Goal: Task Accomplishment & Management: Complete application form

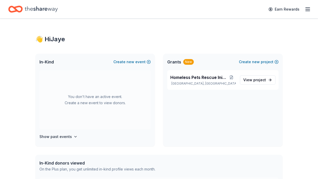
click at [91, 97] on div "You don't have an active event. Create a new event to view donors." at bounding box center [94, 99] width 111 height 59
click at [126, 61] on button "Create new event" at bounding box center [131, 62] width 37 height 6
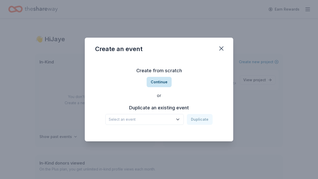
click at [159, 82] on button "Continue" at bounding box center [159, 82] width 25 height 10
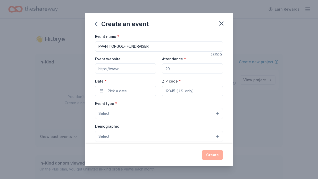
type input "PPAH TOPGOLF FUNDRAISER"
click at [99, 69] on input "Event website" at bounding box center [125, 68] width 61 height 10
click at [111, 69] on input "[DOMAIN_NAME]" at bounding box center [125, 68] width 61 height 10
type input "ppahrescue.org"
click at [170, 68] on input "Attendance *" at bounding box center [192, 68] width 61 height 10
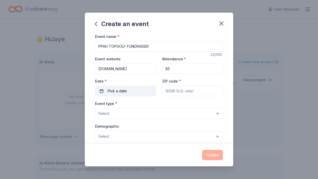
type input "85"
click at [102, 90] on button "Pick a date" at bounding box center [125, 91] width 61 height 10
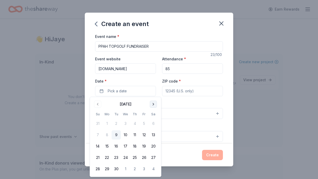
click at [154, 104] on button "Go to next month" at bounding box center [153, 104] width 7 height 7
click at [98, 147] on button "12" at bounding box center [97, 145] width 9 height 9
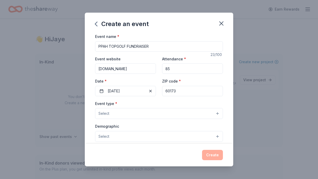
type input "60173"
click at [99, 112] on span "Select" at bounding box center [103, 113] width 11 height 6
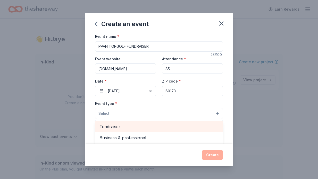
click at [106, 126] on span "Fundraiser" at bounding box center [158, 126] width 119 height 7
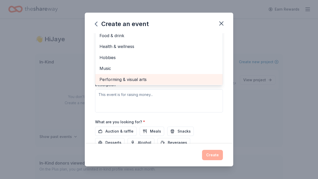
scroll to position [96, 0]
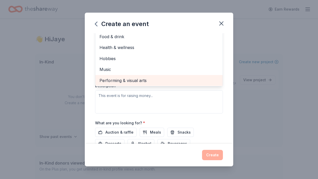
click at [113, 130] on div "Event name * PPAH TOPGOLF FUNDRAISER 23 /100 Event website ppahrescue.org Atten…" at bounding box center [159, 56] width 128 height 239
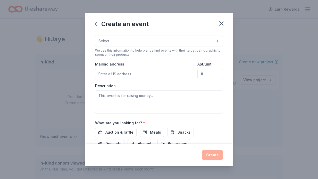
scroll to position [25, 0]
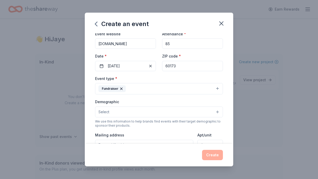
click at [110, 112] on button "Select" at bounding box center [159, 111] width 128 height 11
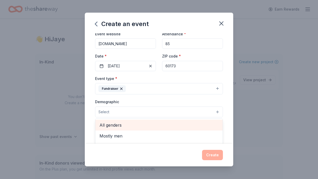
click at [116, 124] on span "All genders" at bounding box center [158, 125] width 119 height 7
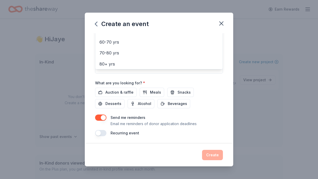
scroll to position [136, 0]
click at [122, 92] on div "Event name * PPAH TOPGOLF FUNDRAISER 23 /100 Event website ppahrescue.org Atten…" at bounding box center [159, 16] width 128 height 239
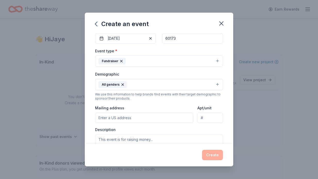
scroll to position [56, 0]
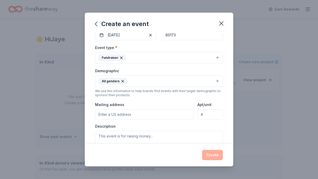
paste input "2050 Progress Pkwy, Schaumburg, IL 60173"
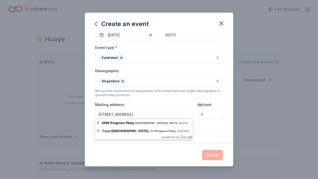
type input "2050 Progress Pkwy, Schaumburg, IL 60173"
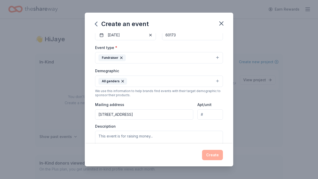
click at [200, 124] on div "Description" at bounding box center [159, 139] width 128 height 30
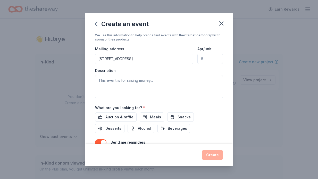
scroll to position [113, 0]
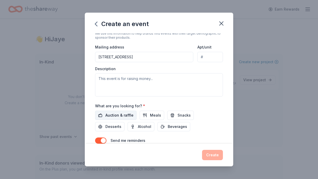
click at [126, 114] on span "Auction & raffle" at bounding box center [119, 115] width 28 height 6
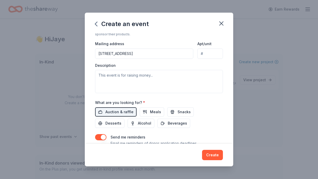
scroll to position [116, 0]
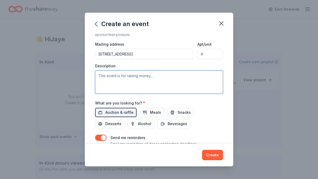
click at [99, 74] on textarea at bounding box center [159, 81] width 128 height 23
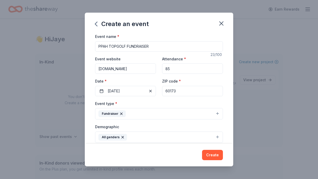
scroll to position [0, 0]
drag, startPoint x: 129, startPoint y: 68, endPoint x: 96, endPoint y: 69, distance: 33.0
click at [96, 69] on input "ppahrescue.org" at bounding box center [125, 68] width 61 height 10
paste input "https://ppahrescue.org/top-golf-2025-fundraiser_registration/"
type input "https://ppahrescue.org/top-golf-2025-fundraiser_registration/"
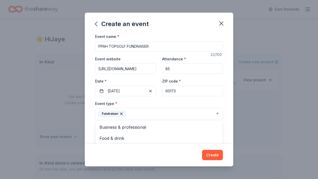
click at [135, 110] on button "Fundraiser" at bounding box center [159, 113] width 128 height 11
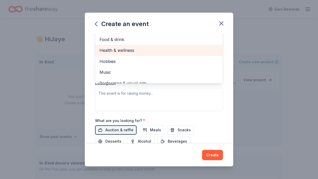
scroll to position [102, 0]
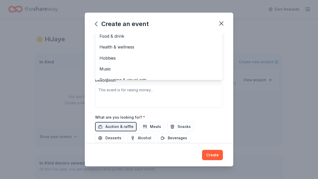
click at [99, 88] on div "Event type * Fundraiser Business & professional Food & drink Health & wellness …" at bounding box center [159, 53] width 128 height 110
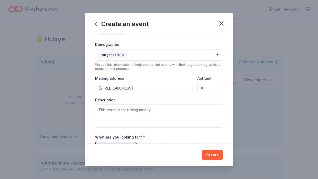
scroll to position [86, 0]
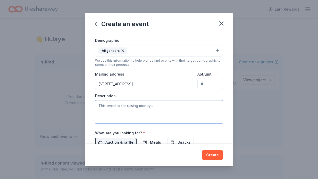
click at [99, 104] on textarea at bounding box center [159, 111] width 128 height 23
paste textarea "Rescue cats and dogs from life-threatening situations such as imminent homeless…"
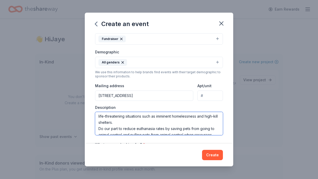
scroll to position [3, 0]
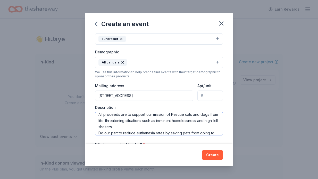
drag, startPoint x: 184, startPoint y: 113, endPoint x: 171, endPoint y: 113, distance: 12.6
click at [171, 113] on textarea "All proceeds are to support our mission of Rescue cats and dogs from life-threa…" at bounding box center [159, 123] width 128 height 23
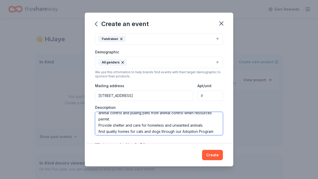
scroll to position [37, 0]
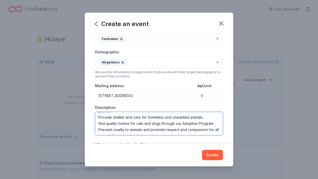
drag, startPoint x: 99, startPoint y: 117, endPoint x: 221, endPoint y: 130, distance: 122.6
click at [221, 130] on textarea "All proceeds are to support our mission of rescuing cats and dogs from life-thr…" at bounding box center [159, 123] width 128 height 23
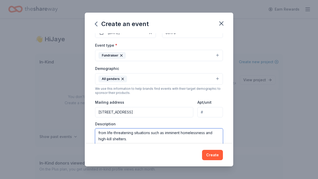
scroll to position [3, 0]
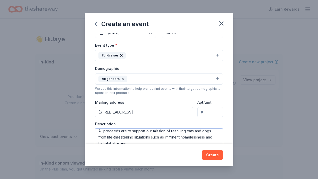
click at [137, 143] on textarea "All proceeds are to support our mission of rescuing cats and dogs from life-thr…" at bounding box center [159, 139] width 128 height 23
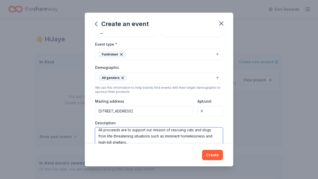
paste textarea "Provide shelter and care for homeless and unwanted animals. find quality homes …"
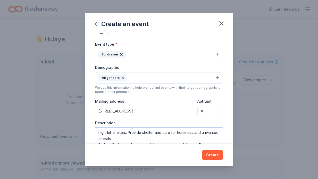
scroll to position [12, 0]
click at [127, 132] on textarea "All proceeds are to support our mission of rescuing cats and dogs from life-thr…" at bounding box center [159, 138] width 128 height 23
click at [138, 131] on textarea "All proceeds are to support our mission of rescuing cats and dogs from life-thr…" at bounding box center [159, 138] width 128 height 23
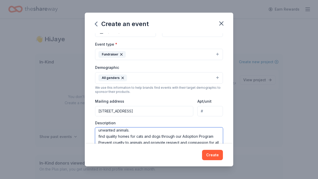
scroll to position [19, 0]
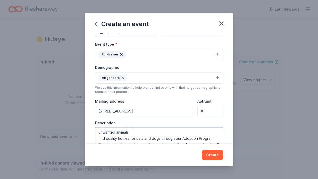
click at [129, 132] on textarea "All proceeds are to support our mission of rescuing cats and dogs from life-thr…" at bounding box center [159, 138] width 128 height 23
click at [132, 131] on textarea "All proceeds are to support our mission of rescuing cats and dogs from life-thr…" at bounding box center [159, 138] width 128 height 23
click at [98, 138] on textarea "All proceeds are to support our mission of rescuing cats and dogs from life-thr…" at bounding box center [159, 138] width 128 height 23
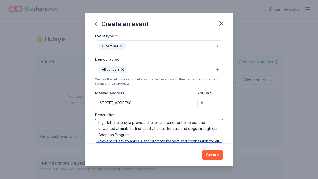
scroll to position [20, 0]
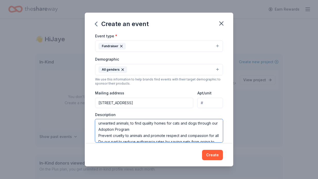
click at [131, 128] on textarea "All proceeds are to support our mission of rescuing cats and dogs from life-thr…" at bounding box center [159, 130] width 128 height 23
click at [98, 134] on textarea "All proceeds are to support our mission of rescuing cats and dogs from life-thr…" at bounding box center [159, 130] width 128 height 23
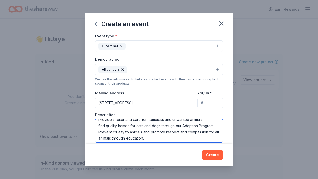
scroll to position [61, 0]
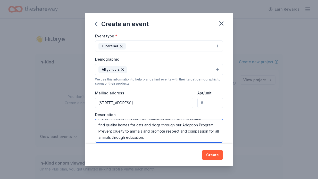
drag, startPoint x: 98, startPoint y: 130, endPoint x: 147, endPoint y: 138, distance: 49.7
click at [147, 139] on textarea "All proceeds are to support our mission of rescuing cats and dogs from life-thr…" at bounding box center [159, 130] width 128 height 23
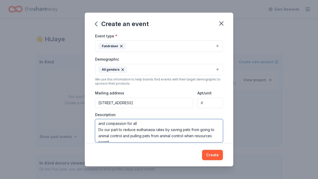
scroll to position [26, 0]
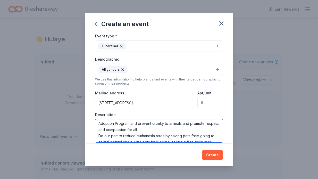
click at [159, 128] on textarea "All proceeds are to support our mission of rescuing cats and dogs from life-thr…" at bounding box center [159, 130] width 128 height 23
paste textarea "Prevent cruelty to animals and promote respect and compassion for all animals t…"
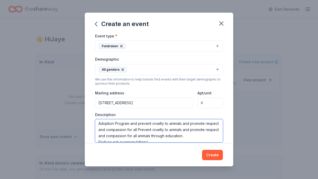
scroll to position [28, 0]
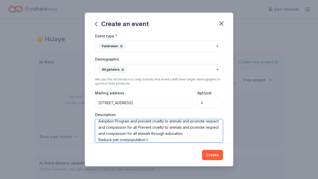
drag, startPoint x: 219, startPoint y: 127, endPoint x: 138, endPoint y: 127, distance: 81.2
click at [138, 127] on textarea "All proceeds are to support our mission of rescuing cats and dogs from life-thr…" at bounding box center [159, 130] width 128 height 23
drag, startPoint x: 192, startPoint y: 127, endPoint x: 140, endPoint y: 126, distance: 51.8
click at [140, 126] on textarea "All proceeds are to support our mission of rescuing cats and dogs from life-thr…" at bounding box center [159, 130] width 128 height 23
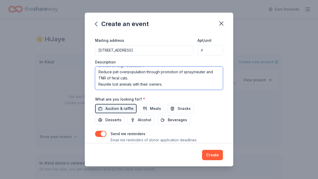
scroll to position [127, 0]
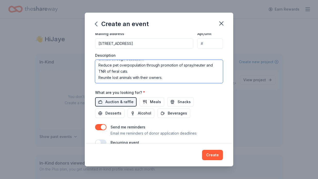
drag, startPoint x: 99, startPoint y: 126, endPoint x: 101, endPoint y: 84, distance: 42.1
click at [101, 84] on div "Event name * PPAH TOPGOLF FUNDRAISER 23 /100 Event website https://ppahrescue.o…" at bounding box center [159, 25] width 128 height 239
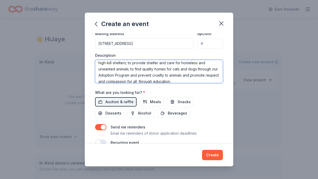
scroll to position [15, 0]
click at [138, 74] on textarea "All proceeds are to support our mission of rescuing cats and dogs from life-thr…" at bounding box center [159, 71] width 128 height 23
click at [130, 74] on textarea "All proceeds are to support our mission of rescuing cats and dogs from life-thr…" at bounding box center [159, 71] width 128 height 23
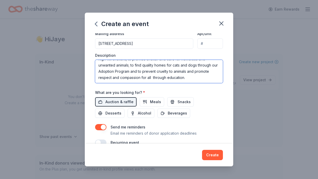
scroll to position [25, 0]
type textarea "All proceeds are to support our mission of rescuing cats and dogs from life-thr…"
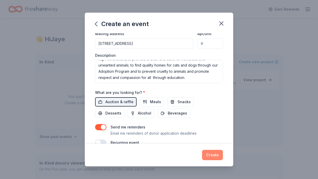
click at [213, 154] on button "Create" at bounding box center [212, 155] width 21 height 10
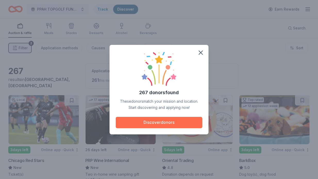
click at [174, 121] on button "Discover donors" at bounding box center [159, 122] width 87 height 11
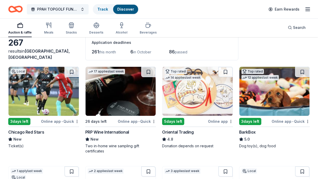
scroll to position [28, 0]
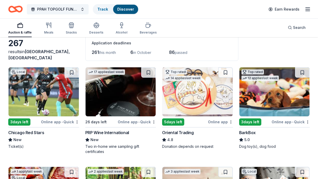
click at [51, 121] on div "Online app • Quick" at bounding box center [60, 122] width 38 height 6
click at [49, 10] on span "PPAH TOPGOLF FUNDRAISER" at bounding box center [57, 9] width 41 height 6
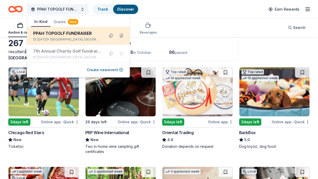
click at [76, 32] on div "PPAH TOPGOLF FUNDRAISER" at bounding box center [67, 33] width 68 height 6
click at [122, 35] on button at bounding box center [121, 36] width 8 height 8
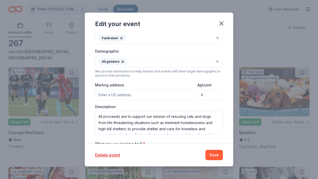
scroll to position [108, 0]
click at [99, 93] on input "Mailing address" at bounding box center [144, 94] width 98 height 10
paste input "Prevent cruelty to animals and promote respect and compassion for all animals t…"
drag, startPoint x: 190, startPoint y: 94, endPoint x: 94, endPoint y: 94, distance: 96.6
click at [94, 94] on div "Update donors you've applied to Let donors know of any updates you've made sinc…" at bounding box center [159, 88] width 148 height 110
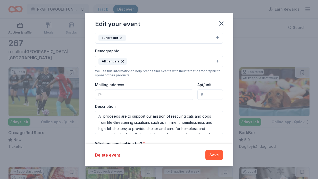
type input "P"
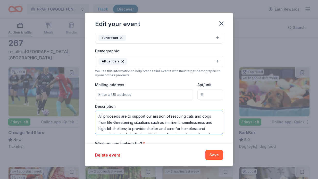
click at [99, 115] on textarea "All proceeds are to support our mission of rescuing cats and dogs from life-thr…" at bounding box center [159, 122] width 128 height 23
click at [100, 114] on textarea "PAH is a 501(c)(3) non-profit. All proceeds are to support our mission of rescu…" at bounding box center [159, 122] width 128 height 23
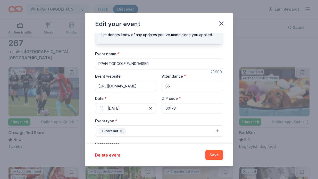
scroll to position [14, 0]
type textarea "PPAH is a 501(c)(3) non-profit. All proceeds are to support our mission of resc…"
drag, startPoint x: 109, startPoint y: 63, endPoint x: 97, endPoint y: 63, distance: 12.4
click at [97, 63] on input "PPAH TOPGOLF FUNDRAISER" at bounding box center [159, 64] width 128 height 10
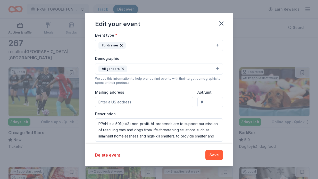
scroll to position [102, 0]
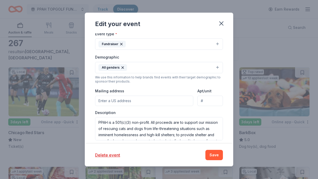
type input "Precious Pets Almost Home TOPGOLF FUNDRAISER"
click at [123, 99] on input "Mailing address" at bounding box center [144, 101] width 98 height 10
paste input "2050 Progress Pkwy, Schaumburg, IL 60173"
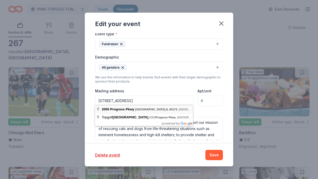
type input "2050 Progress Parkway, Schaumburg, IL, 60173"
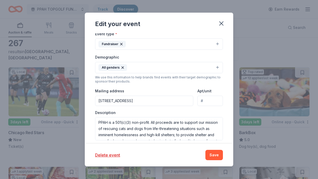
scroll to position [0, 0]
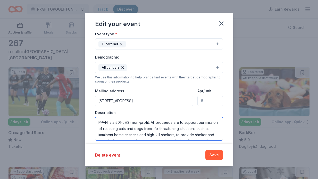
click at [174, 122] on textarea "PPAH is a 501(c)(3) non-profit. All proceeds are to support our mission of resc…" at bounding box center [159, 128] width 128 height 23
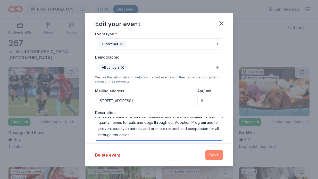
type textarea "PPAH is a 501(c)(3) non-profit. All proceeds of this event are to support our m…"
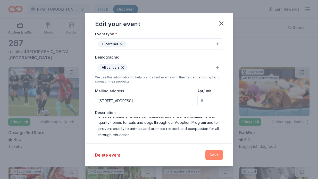
click at [212, 153] on button "Save" at bounding box center [214, 155] width 18 height 10
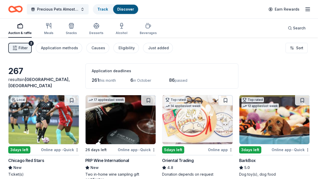
click at [30, 160] on div "Chicago Red Stars" at bounding box center [26, 160] width 36 height 6
click at [72, 8] on span "Precious Pets Almost Home TOPGOLF FUNDRAISER" at bounding box center [57, 9] width 41 height 6
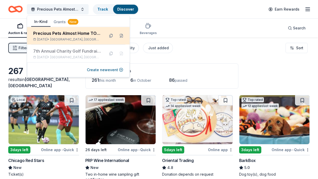
click at [70, 32] on div "Precious Pets Almost Home TOPGOLF FUNDRAISER" at bounding box center [67, 33] width 68 height 6
click at [121, 35] on button at bounding box center [121, 36] width 8 height 8
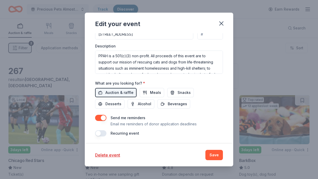
scroll to position [168, 0]
click at [214, 153] on button "Save" at bounding box center [214, 155] width 18 height 10
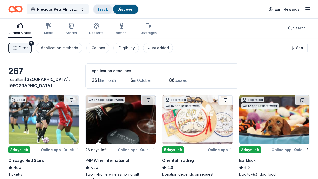
click at [103, 9] on link "Track" at bounding box center [102, 9] width 11 height 4
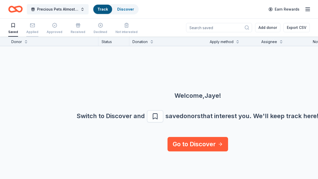
click at [31, 26] on icon "button" at bounding box center [32, 25] width 5 height 5
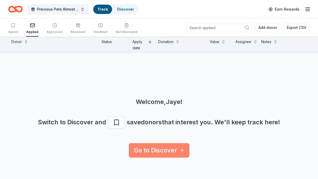
click at [166, 157] on link "Go to Discover" at bounding box center [159, 150] width 61 height 14
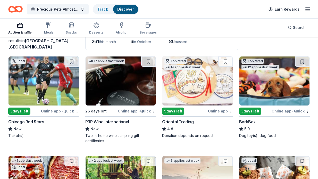
scroll to position [32, 0]
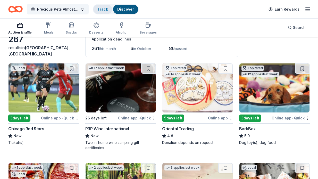
click at [100, 10] on link "Track" at bounding box center [102, 9] width 11 height 4
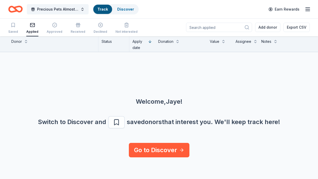
scroll to position [0, 0]
click at [122, 9] on link "Discover" at bounding box center [125, 9] width 17 height 4
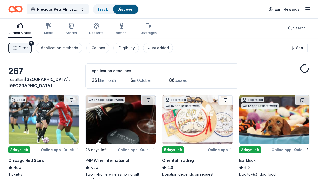
click at [28, 48] on button "Filter 2" at bounding box center [19, 48] width 23 height 10
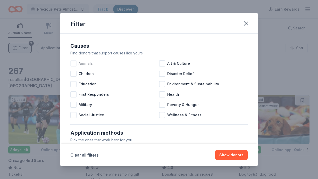
click at [74, 63] on div at bounding box center [73, 63] width 6 height 6
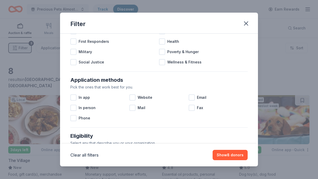
scroll to position [56, 0]
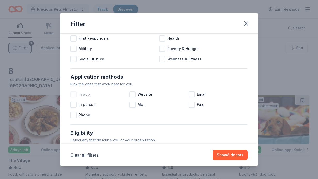
click at [73, 94] on div at bounding box center [73, 94] width 6 height 6
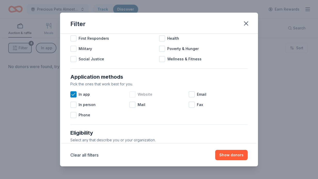
click at [133, 94] on div at bounding box center [132, 94] width 6 height 6
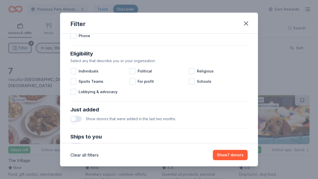
scroll to position [139, 0]
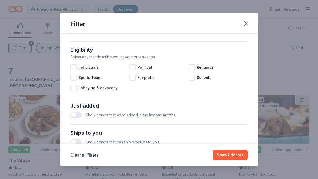
click at [73, 114] on button "button" at bounding box center [75, 115] width 11 height 6
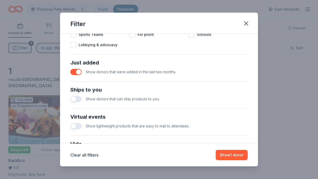
scroll to position [187, 0]
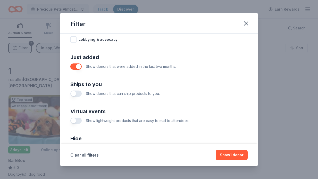
click at [73, 93] on button "button" at bounding box center [75, 93] width 11 height 6
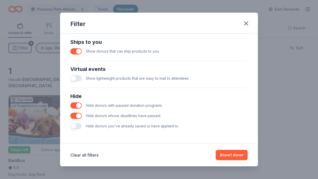
scroll to position [230, 0]
click at [225, 154] on button "Show 1 donor" at bounding box center [232, 155] width 32 height 10
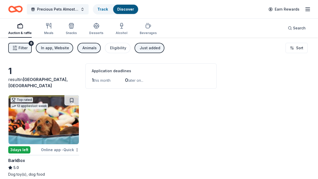
click at [20, 48] on span "Filter" at bounding box center [23, 48] width 9 height 6
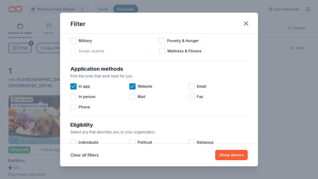
scroll to position [65, 0]
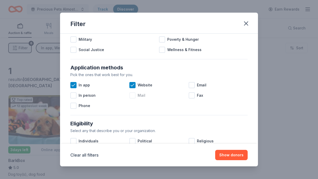
click at [132, 96] on div at bounding box center [132, 95] width 6 height 6
click at [192, 84] on div at bounding box center [192, 85] width 6 height 6
click at [74, 105] on div at bounding box center [73, 106] width 6 height 6
click at [74, 140] on div at bounding box center [73, 141] width 6 height 6
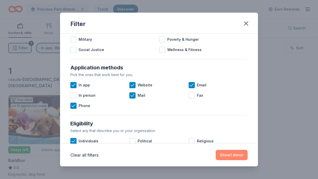
click at [226, 154] on button "Show 1 donor" at bounding box center [232, 155] width 32 height 10
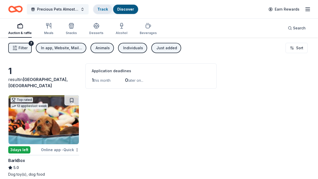
click at [101, 9] on link "Track" at bounding box center [102, 9] width 11 height 4
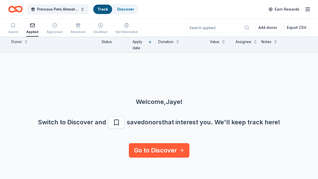
click at [101, 8] on link "Track" at bounding box center [102, 9] width 11 height 4
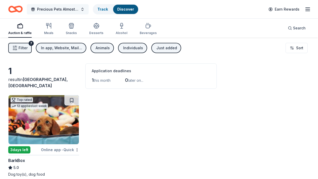
click at [64, 11] on span "Precious Pets Almost Home TOPGOLF FUNDRAISER" at bounding box center [57, 9] width 41 height 6
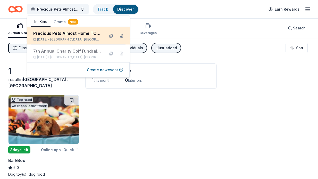
click at [64, 33] on div "Precious Pets Almost Home TOPGOLF FUNDRAISER" at bounding box center [67, 33] width 68 height 6
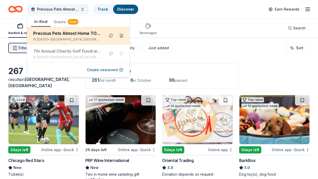
click at [121, 35] on button at bounding box center [121, 36] width 8 height 8
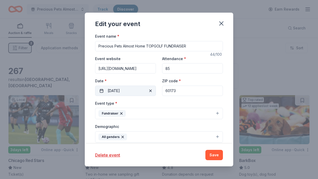
scroll to position [23, 0]
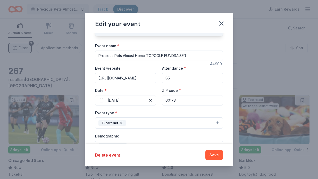
click at [175, 100] on input "60173" at bounding box center [192, 100] width 61 height 10
type input "6"
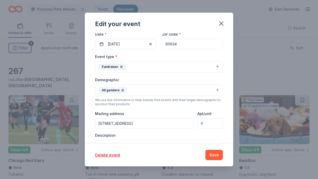
scroll to position [80, 0]
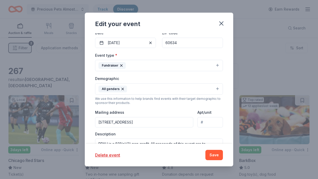
type input "60634"
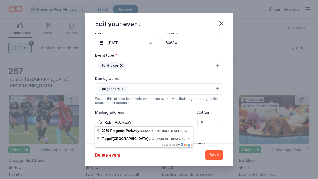
drag, startPoint x: 181, startPoint y: 122, endPoint x: 140, endPoint y: 121, distance: 40.5
click at [140, 121] on input "2050 Progress Parkway, Schaumburg, IL, 60173" at bounding box center [144, 122] width 98 height 10
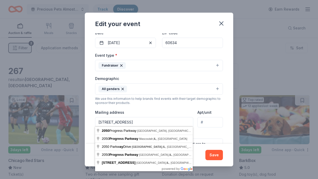
drag, startPoint x: 139, startPoint y: 121, endPoint x: 97, endPoint y: 121, distance: 42.8
click at [97, 121] on input "2050 Progress Parkway,Chicago, IL 60634" at bounding box center [144, 122] width 98 height 10
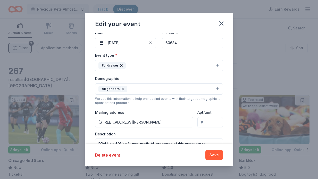
type input "5726 West Patterson Avenue, Chicago, IL, 60634"
click at [212, 153] on button "Save" at bounding box center [214, 155] width 18 height 10
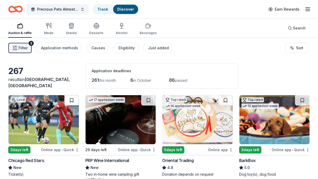
click at [72, 99] on button at bounding box center [71, 100] width 14 height 10
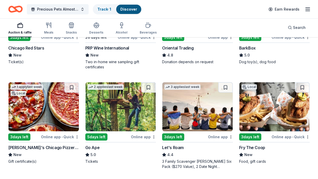
scroll to position [116, 0]
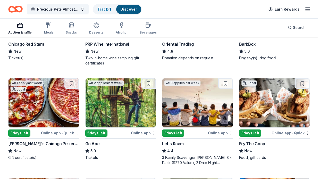
click at [50, 143] on div "[PERSON_NAME]'s Chicago Pizzeria & Pub" at bounding box center [43, 143] width 71 height 6
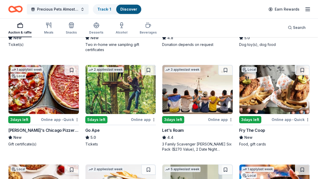
scroll to position [128, 0]
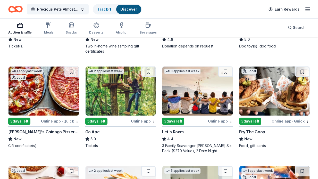
click at [253, 120] on div "3 days left" at bounding box center [250, 121] width 22 height 7
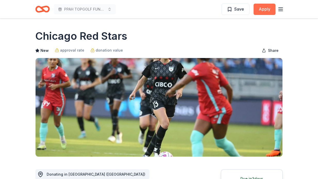
click at [260, 8] on button "Apply" at bounding box center [265, 9] width 22 height 11
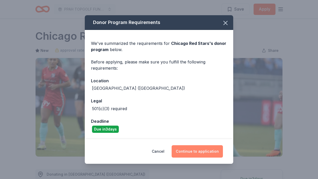
click at [195, 149] on button "Continue to application" at bounding box center [197, 151] width 51 height 12
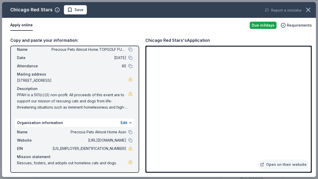
scroll to position [14, 0]
click at [270, 163] on link "Open on their website" at bounding box center [283, 164] width 51 height 10
drag, startPoint x: 126, startPoint y: 149, endPoint x: 114, endPoint y: 148, distance: 11.9
click at [114, 148] on span "[US_EMPLOYER_IDENTIFICATION_NUMBER]" at bounding box center [89, 148] width 75 height 6
drag, startPoint x: 126, startPoint y: 148, endPoint x: 107, endPoint y: 148, distance: 18.6
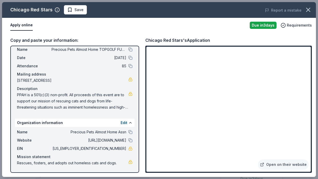
click at [107, 148] on span "36-4462418" at bounding box center [89, 148] width 75 height 6
drag, startPoint x: 106, startPoint y: 148, endPoint x: 124, endPoint y: 148, distance: 18.0
click at [124, 148] on span "36-4462418" at bounding box center [89, 148] width 75 height 6
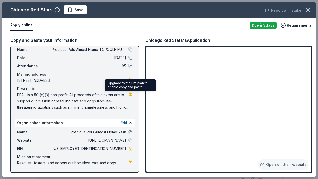
click at [130, 94] on link at bounding box center [130, 94] width 4 height 4
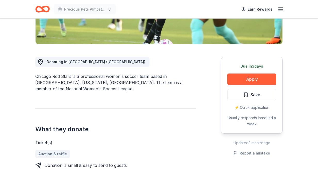
scroll to position [112, 0]
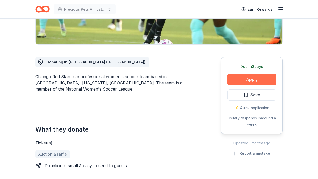
click at [252, 78] on button "Apply" at bounding box center [251, 79] width 49 height 11
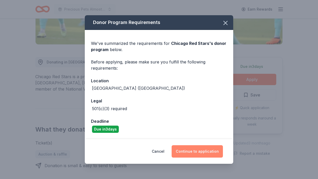
click at [194, 150] on button "Continue to application" at bounding box center [197, 151] width 51 height 12
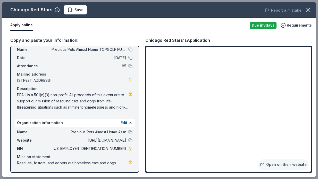
scroll to position [14, 0]
click at [280, 165] on link "Open on their website" at bounding box center [283, 164] width 51 height 10
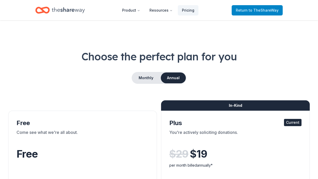
click at [253, 9] on span "to TheShareWay" at bounding box center [264, 10] width 30 height 4
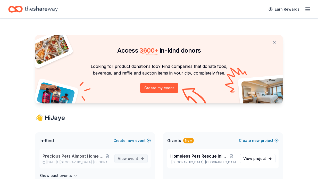
click at [134, 158] on span "event" at bounding box center [133, 158] width 10 height 4
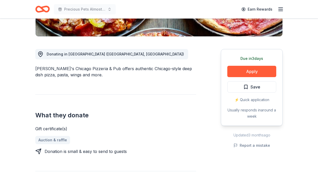
scroll to position [124, 0]
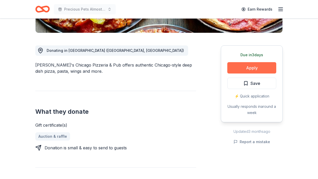
click at [252, 68] on button "Apply" at bounding box center [251, 67] width 49 height 11
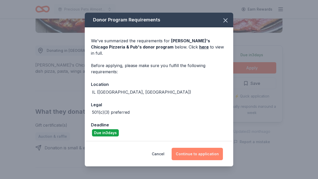
click at [203, 151] on button "Continue to application" at bounding box center [197, 154] width 51 height 12
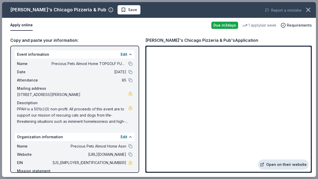
click at [275, 163] on link "Open on their website" at bounding box center [283, 164] width 51 height 10
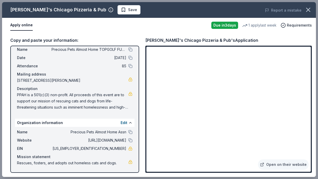
scroll to position [14, 0]
click at [286, 165] on link "Open on their website" at bounding box center [283, 164] width 51 height 10
click at [130, 33] on div "Copy and paste your information: Event information Edit Name Precious Pets Almo…" at bounding box center [159, 105] width 314 height 144
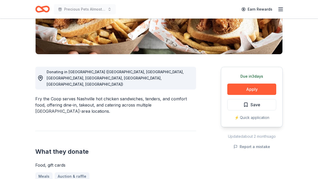
scroll to position [124, 0]
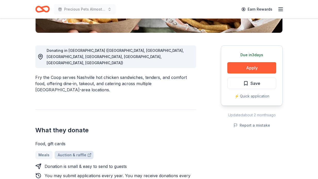
click at [78, 151] on link "Auction & raffle" at bounding box center [74, 155] width 39 height 8
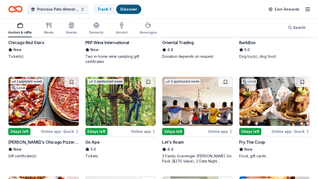
scroll to position [122, 0]
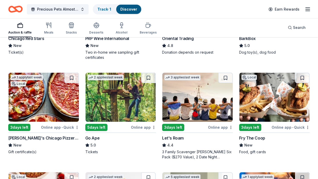
click at [285, 126] on div "Online app • Quick" at bounding box center [291, 127] width 38 height 6
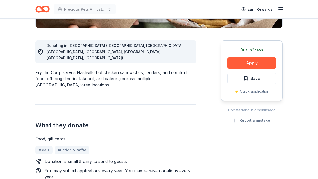
scroll to position [129, 0]
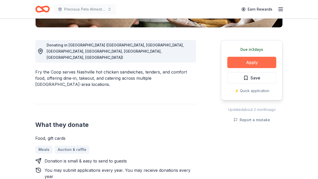
click at [258, 60] on button "Apply" at bounding box center [251, 62] width 49 height 11
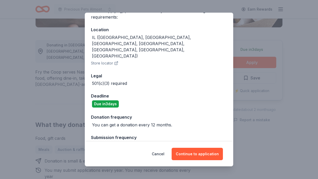
scroll to position [48, 0]
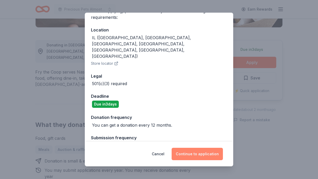
click at [196, 154] on button "Continue to application" at bounding box center [197, 154] width 51 height 12
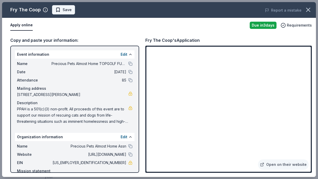
click at [66, 7] on span "Save" at bounding box center [67, 10] width 9 height 6
